Goal: Check status: Check status

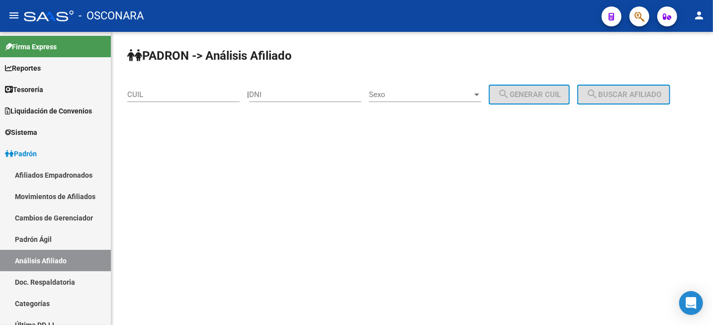
click at [305, 94] on input "DNI" at bounding box center [305, 94] width 112 height 9
paste input "10286143"
type input "10286143"
click at [410, 91] on span "Sexo" at bounding box center [420, 94] width 103 height 9
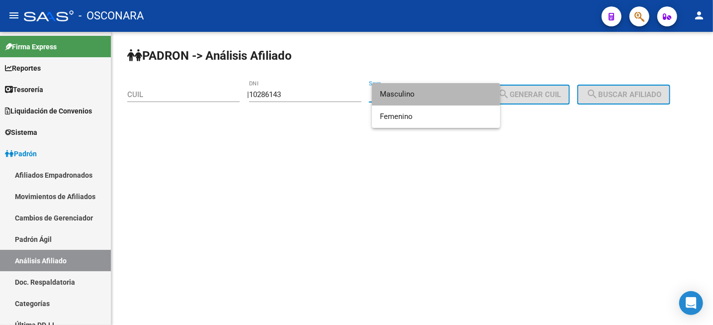
click at [410, 91] on span "Masculino" at bounding box center [436, 94] width 112 height 22
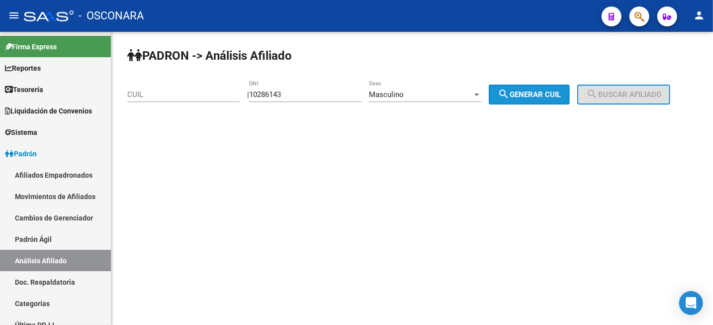
click at [543, 98] on span "search Generar CUIL" at bounding box center [529, 94] width 63 height 9
type input "20-10286143-5"
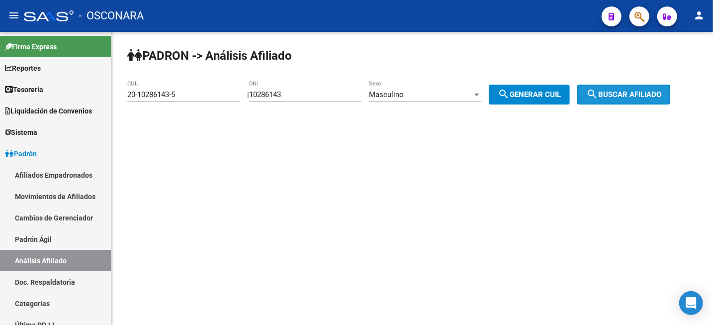
click at [610, 89] on button "search Buscar afiliado" at bounding box center [623, 94] width 93 height 20
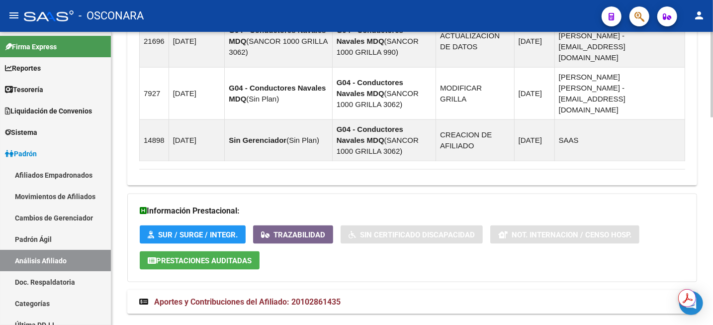
scroll to position [711, 0]
click at [267, 290] on mat-expansion-panel-header "Aportes y Contribuciones del Afiliado: 20102861435" at bounding box center [412, 302] width 570 height 24
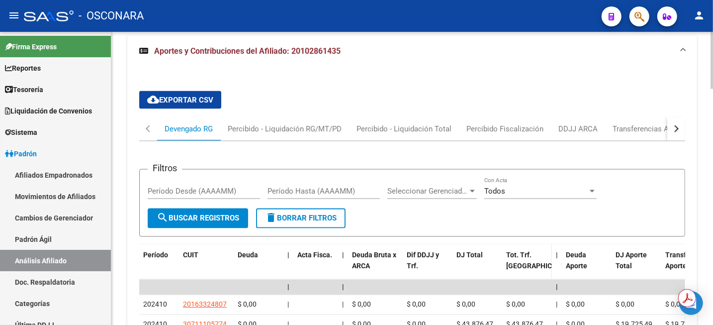
scroll to position [955, 0]
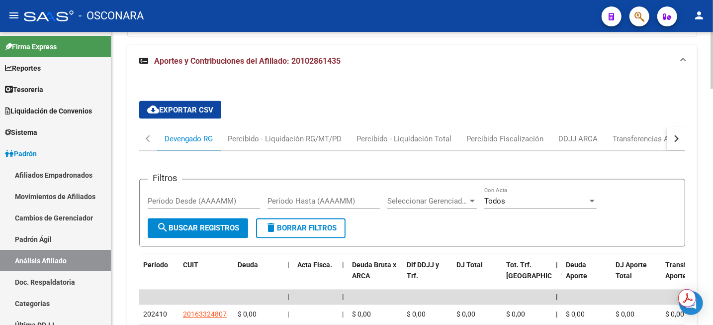
click at [673, 135] on div "button" at bounding box center [674, 138] width 7 height 7
click at [144, 127] on button "button" at bounding box center [148, 139] width 18 height 24
click at [146, 127] on button "button" at bounding box center [148, 139] width 18 height 24
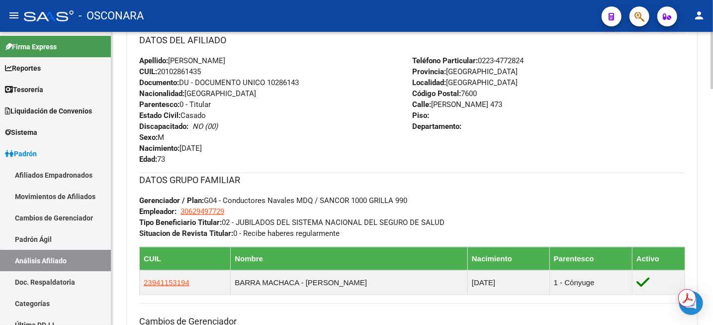
scroll to position [210, 0]
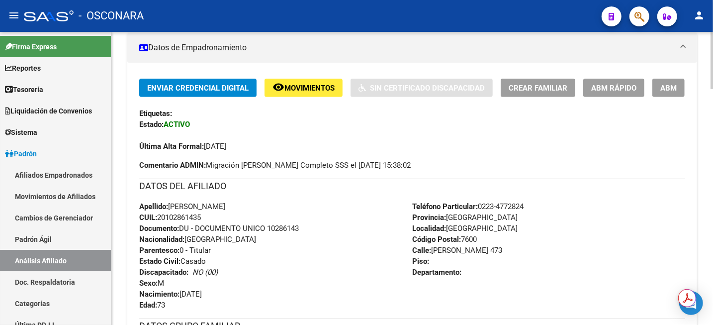
click at [177, 218] on span "CUIL: 20102861435" at bounding box center [170, 217] width 62 height 9
copy span "20102861435"
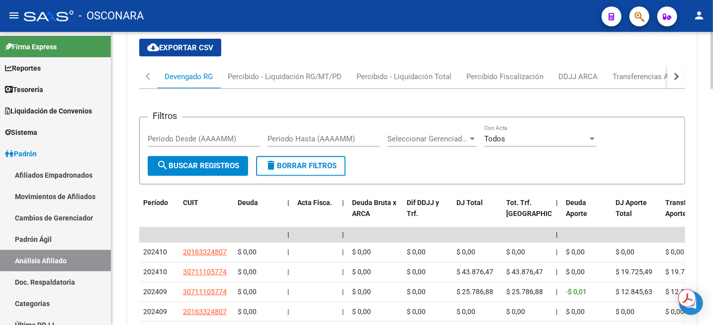
scroll to position [955, 0]
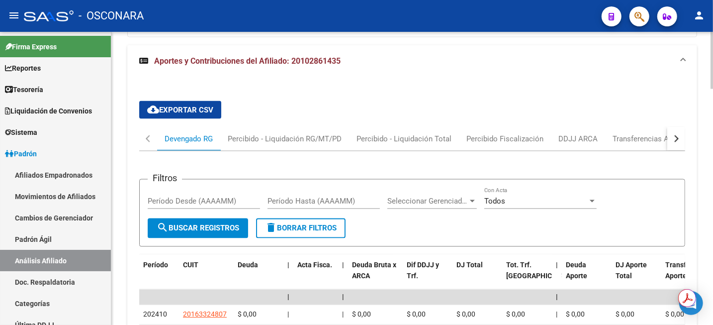
click at [671, 127] on button "button" at bounding box center [676, 139] width 18 height 24
click at [463, 133] on div "Transferencias ARCA" at bounding box center [467, 138] width 71 height 11
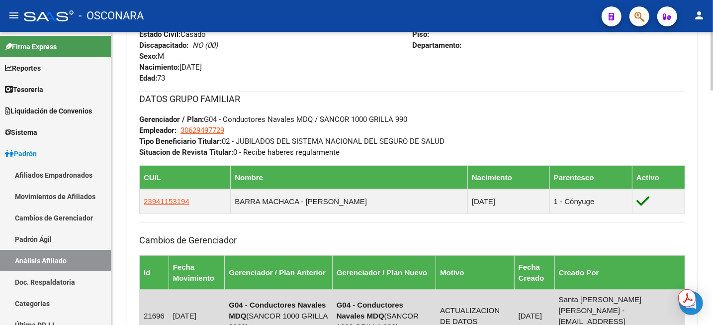
scroll to position [458, 0]
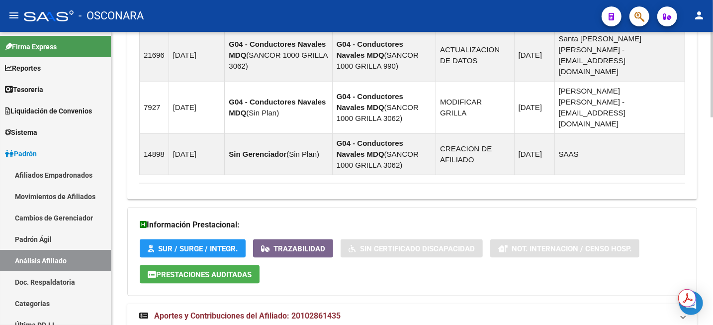
scroll to position [711, 0]
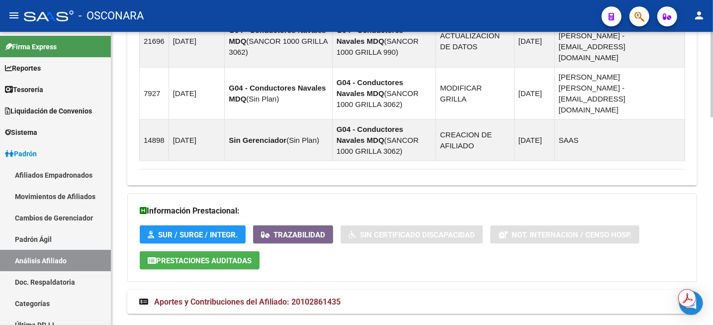
click at [320, 290] on mat-expansion-panel-header "Aportes y Contribuciones del Afiliado: 20102861435" at bounding box center [412, 302] width 570 height 24
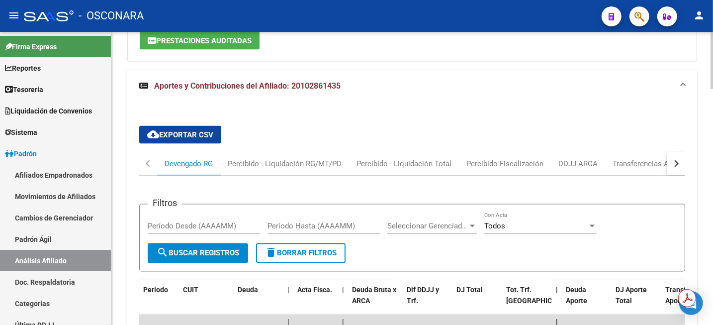
scroll to position [897, 0]
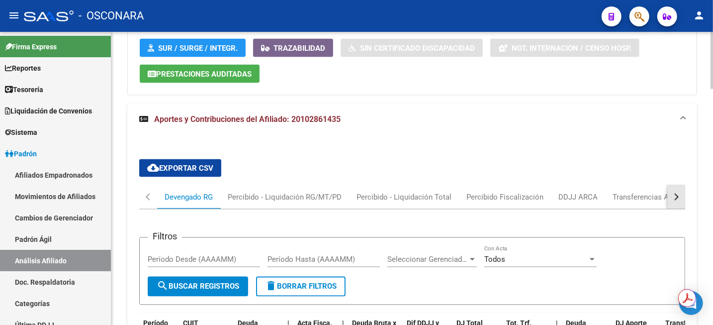
click at [675, 185] on button "button" at bounding box center [676, 197] width 18 height 24
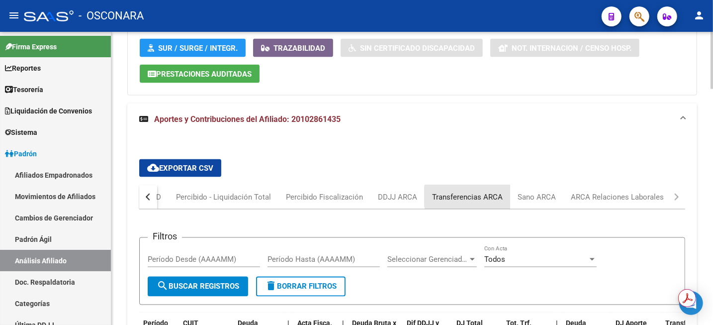
drag, startPoint x: 468, startPoint y: 172, endPoint x: 480, endPoint y: 164, distance: 14.6
click at [468, 191] on div "Transferencias ARCA" at bounding box center [467, 196] width 71 height 11
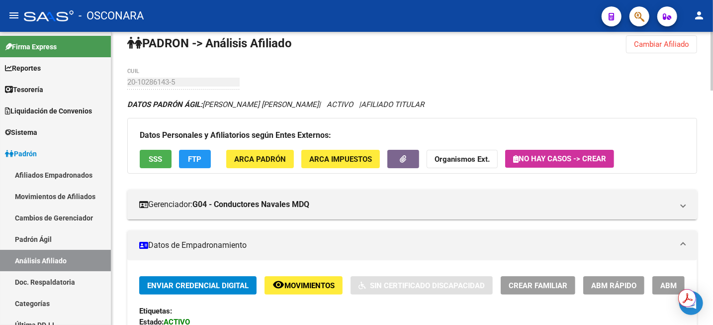
scroll to position [0, 0]
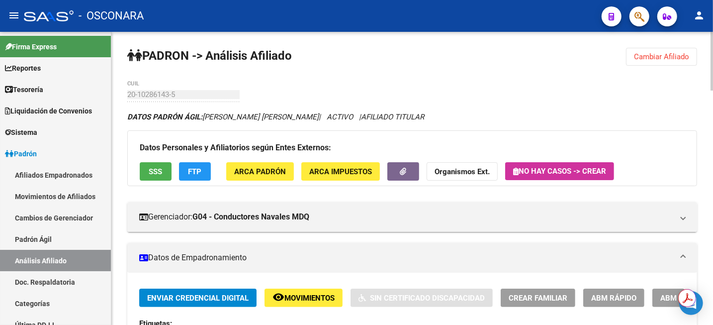
click at [685, 53] on span "Cambiar Afiliado" at bounding box center [661, 56] width 55 height 9
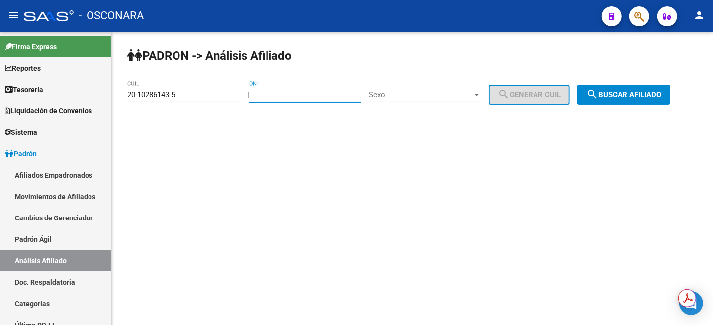
click at [301, 96] on input "DNI" at bounding box center [305, 94] width 112 height 9
paste input "38351098"
type input "38351098"
click at [410, 94] on span "Sexo" at bounding box center [420, 94] width 103 height 9
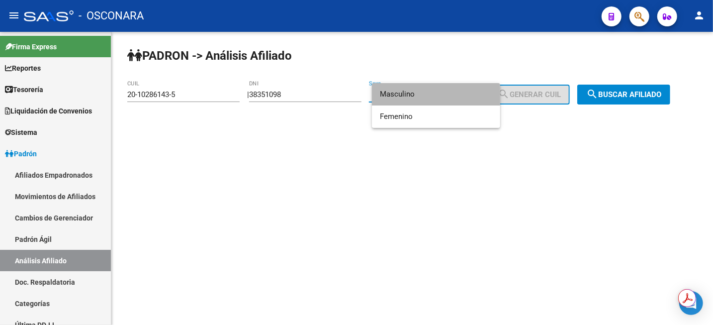
click at [410, 93] on span "Masculino" at bounding box center [436, 94] width 112 height 22
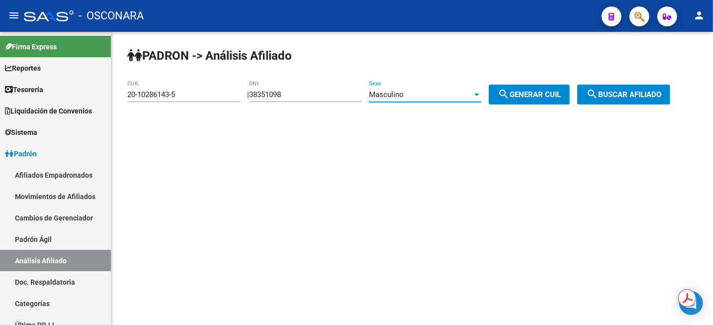
click at [528, 99] on button "search Generar CUIL" at bounding box center [529, 94] width 81 height 20
type input "20-38351098-9"
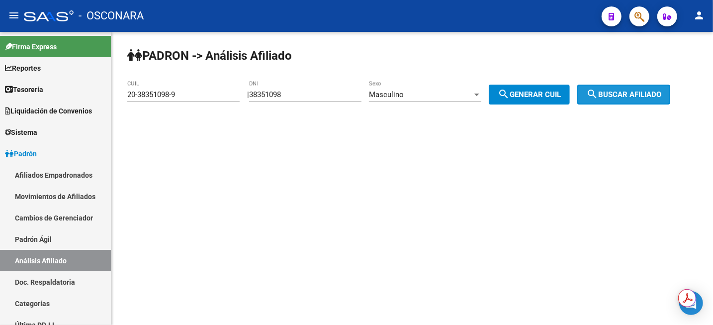
click at [646, 95] on span "search Buscar afiliado" at bounding box center [623, 94] width 75 height 9
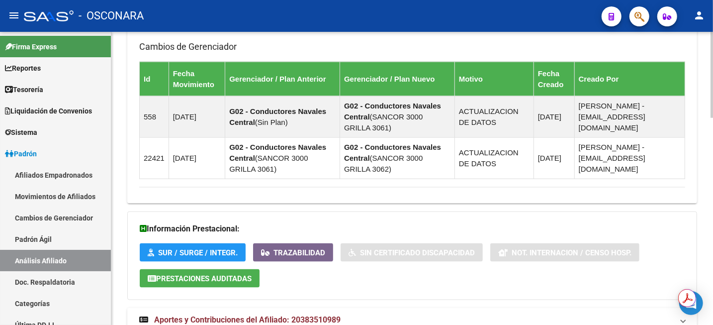
scroll to position [704, 0]
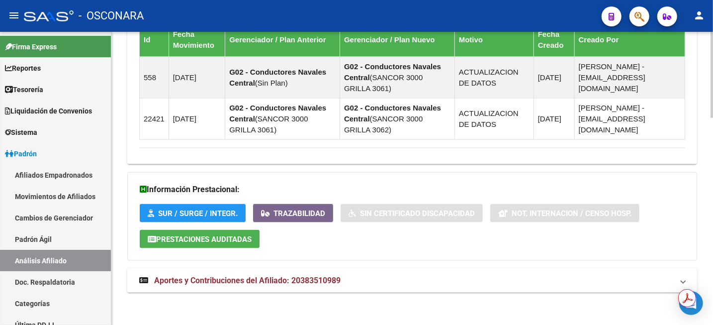
click at [300, 278] on span "Aportes y Contribuciones del Afiliado: 20383510989" at bounding box center [247, 279] width 186 height 9
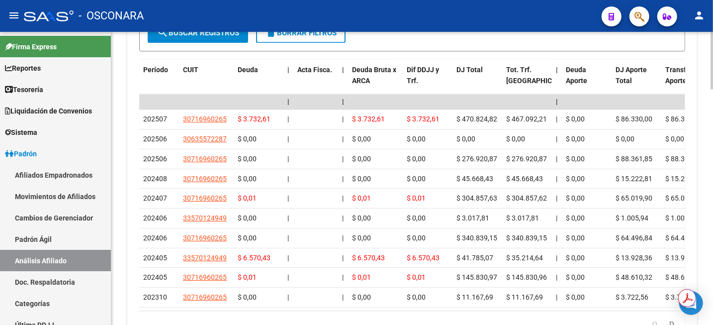
scroll to position [1136, 0]
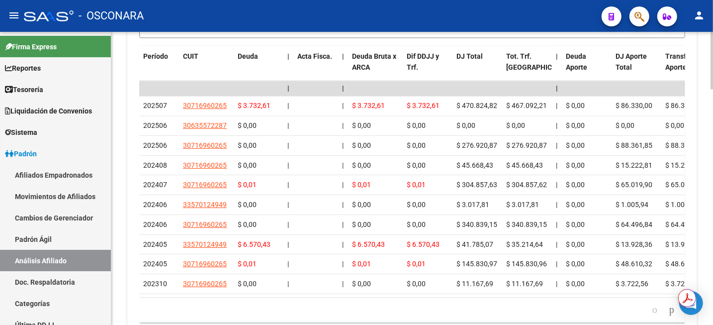
click at [712, 276] on div at bounding box center [711, 284] width 2 height 57
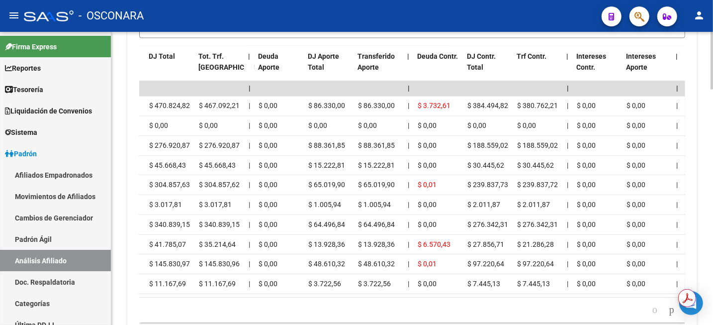
scroll to position [0, 310]
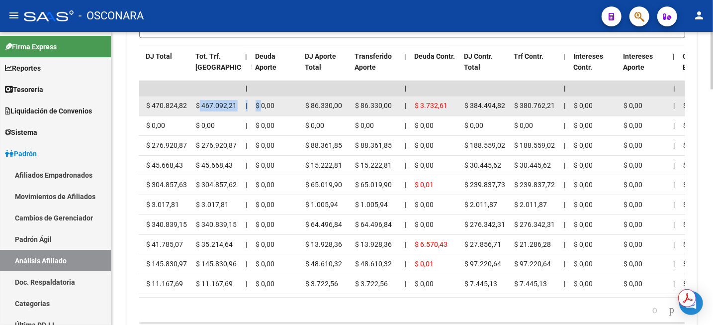
drag, startPoint x: 197, startPoint y: 103, endPoint x: 261, endPoint y: 111, distance: 64.6
